Goal: Communication & Community: Answer question/provide support

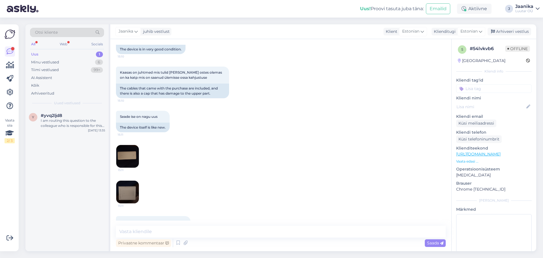
scroll to position [523, 0]
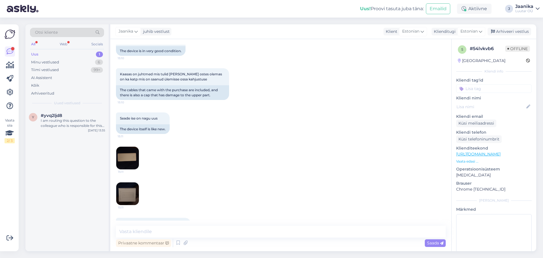
click at [38, 53] on div "Uus 1" at bounding box center [67, 54] width 74 height 8
click at [50, 115] on span "#actye7ae" at bounding box center [52, 115] width 22 height 5
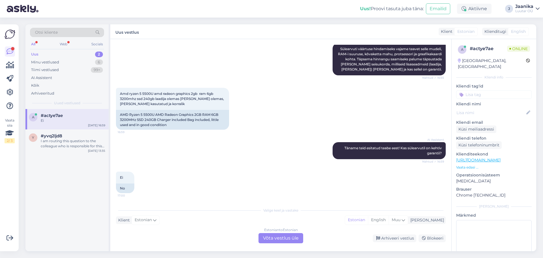
click at [275, 236] on div "Estonian to Estonian Võta vestlus üle" at bounding box center [281, 238] width 45 height 10
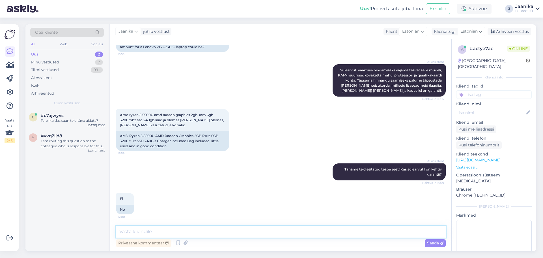
click at [196, 226] on textarea at bounding box center [281, 232] width 330 height 12
type textarea "Tere!"
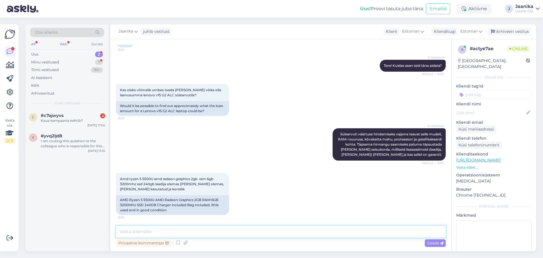
scroll to position [48, 0]
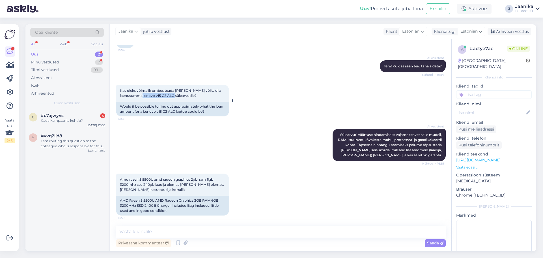
drag, startPoint x: 143, startPoint y: 94, endPoint x: 176, endPoint y: 96, distance: 32.9
click at [176, 96] on span "Kas oleks võimalik umbes teada [PERSON_NAME] võiks olla laenusumma lenovo v15 G…" at bounding box center [171, 92] width 102 height 9
copy span "lenovo v15 G2 ALC"
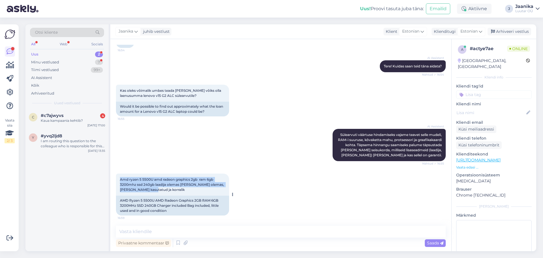
drag, startPoint x: 128, startPoint y: 178, endPoint x: 169, endPoint y: 193, distance: 44.1
click at [169, 193] on div "Amd ryzen 5 5500U amd radeon graphics 2gb ram 6gb 3200mhz ssd 240gb laadija ole…" at bounding box center [172, 185] width 113 height 22
copy span "Amd ryzen 5 5500U amd radeon graphics 2gb ram 6gb 3200mhz ssd 240gb laadija ole…"
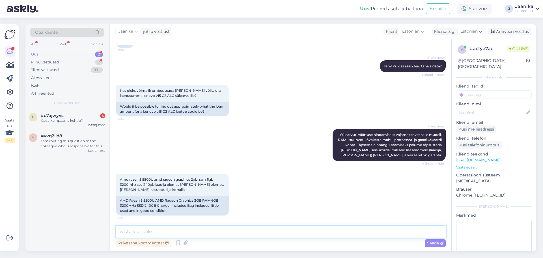
click at [194, 230] on textarea at bounding box center [281, 232] width 330 height 12
type textarea "uurin"
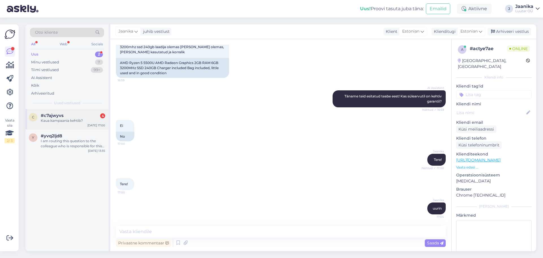
click at [63, 117] on span "#c7ajwyvs" at bounding box center [52, 115] width 23 height 5
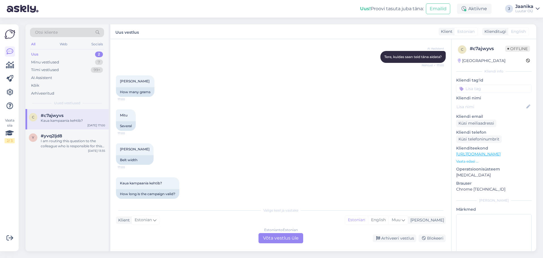
click at [292, 239] on div "Estonian to Estonian Võta vestlus üle" at bounding box center [281, 238] width 45 height 10
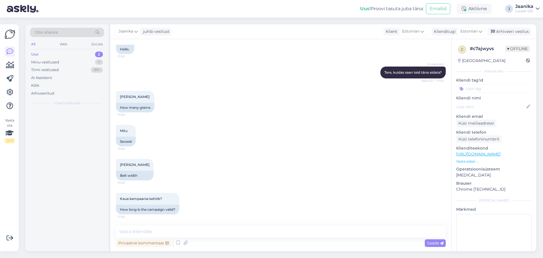
scroll to position [1282, 0]
click at [164, 227] on textarea at bounding box center [281, 232] width 330 height 12
type textarea "Tere!"
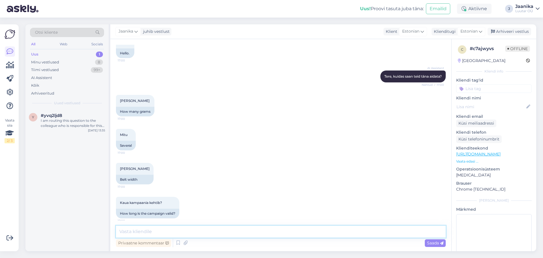
scroll to position [1306, 0]
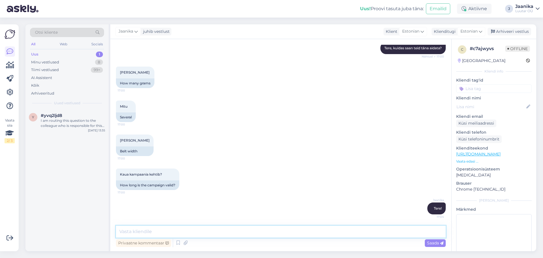
click at [153, 230] on textarea at bounding box center [281, 232] width 330 height 12
type textarea "kampaania [PERSON_NAME] südaööni"
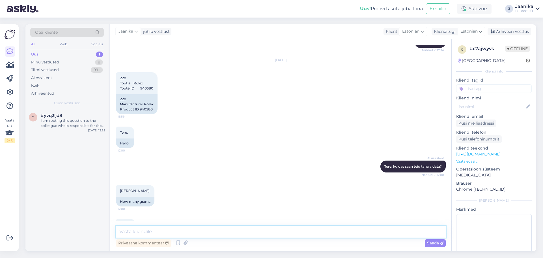
scroll to position [1161, 0]
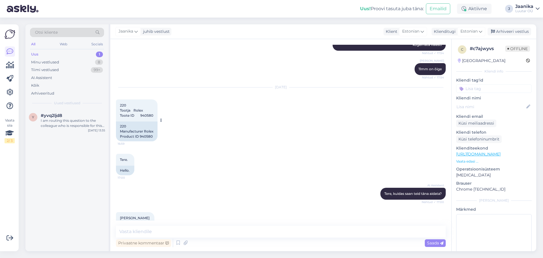
click at [153, 115] on span "220 Tootja Rolex Toote ID 940580" at bounding box center [136, 110] width 33 height 14
copy div "940580 16:59"
click at [194, 233] on textarea at bounding box center [281, 232] width 330 height 12
type textarea "68.98g"
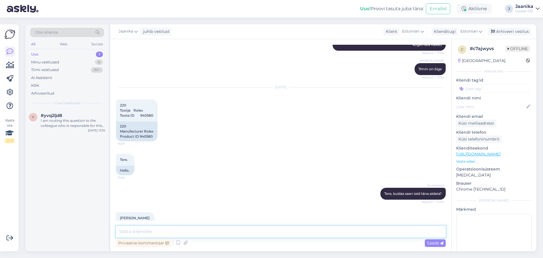
scroll to position [1355, 0]
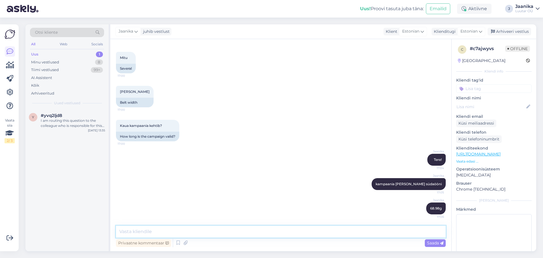
click at [184, 231] on textarea at bounding box center [281, 232] width 330 height 12
type textarea "lauise kohta uurin kohe"
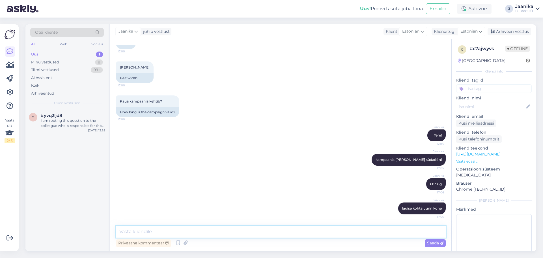
click at [234, 229] on textarea at bounding box center [281, 232] width 330 height 12
type textarea "rihma laius 1,4cm"
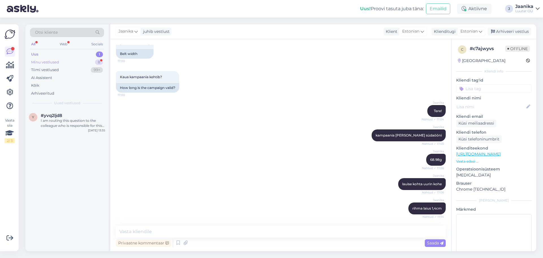
click at [50, 63] on div "Minu vestlused" at bounding box center [45, 62] width 28 height 6
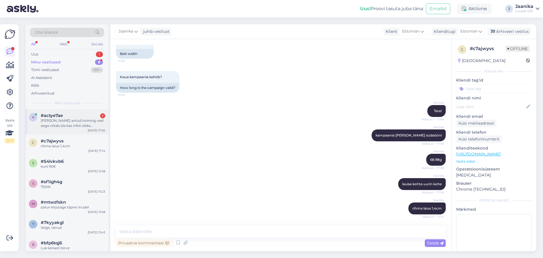
click at [71, 127] on div "[PERSON_NAME] antud toiming veel aega võtab siis kas infot oleks võimalik ka e-…" at bounding box center [73, 123] width 65 height 10
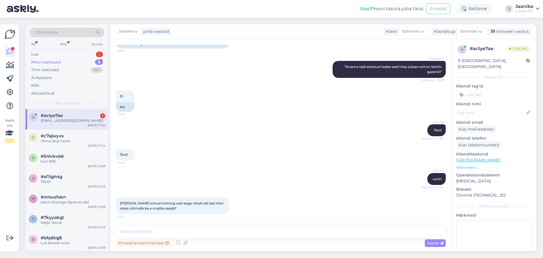
scroll to position [240, 0]
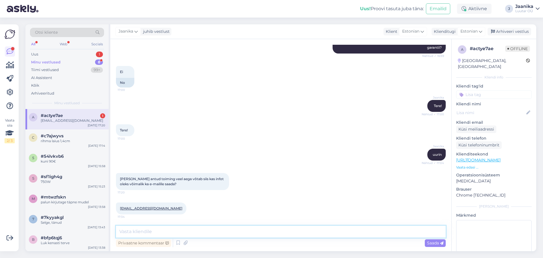
click at [205, 233] on textarea at bounding box center [281, 232] width 330 height 12
type textarea "kuni 100€"
